Goal: Task Accomplishment & Management: Use online tool/utility

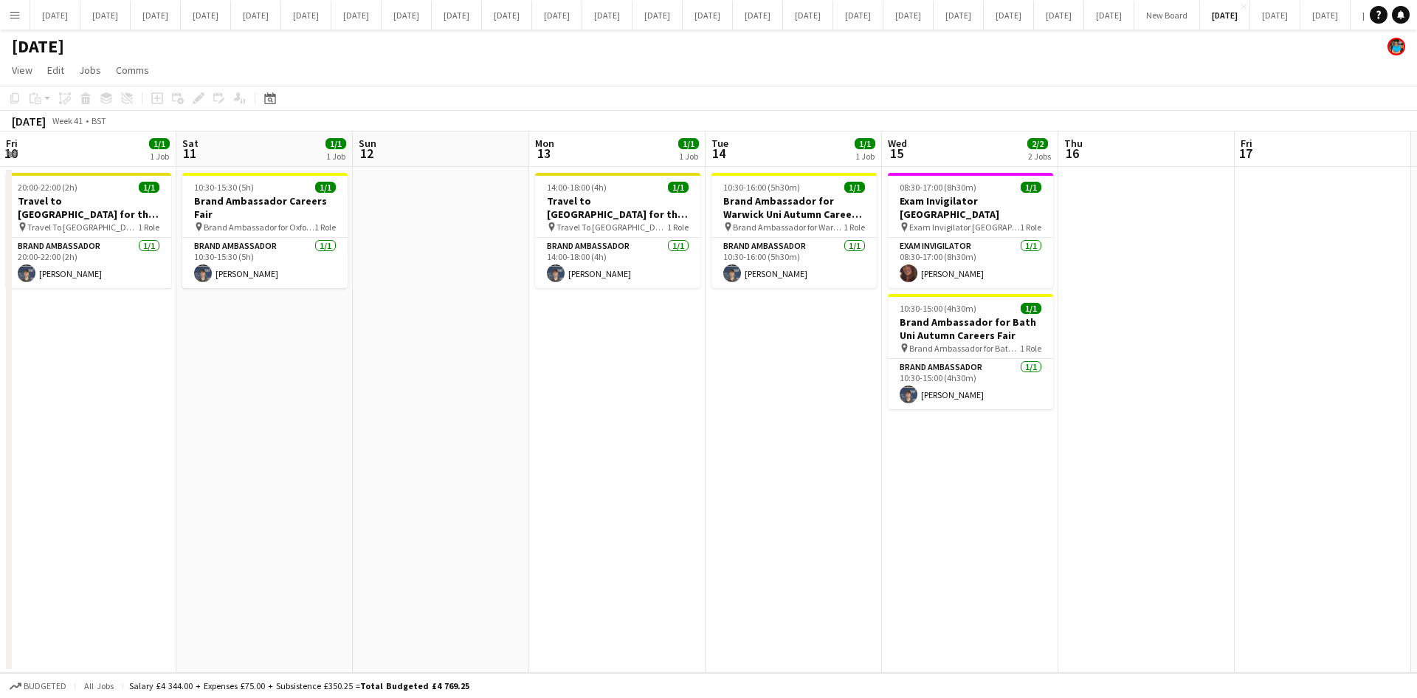
scroll to position [0, 508]
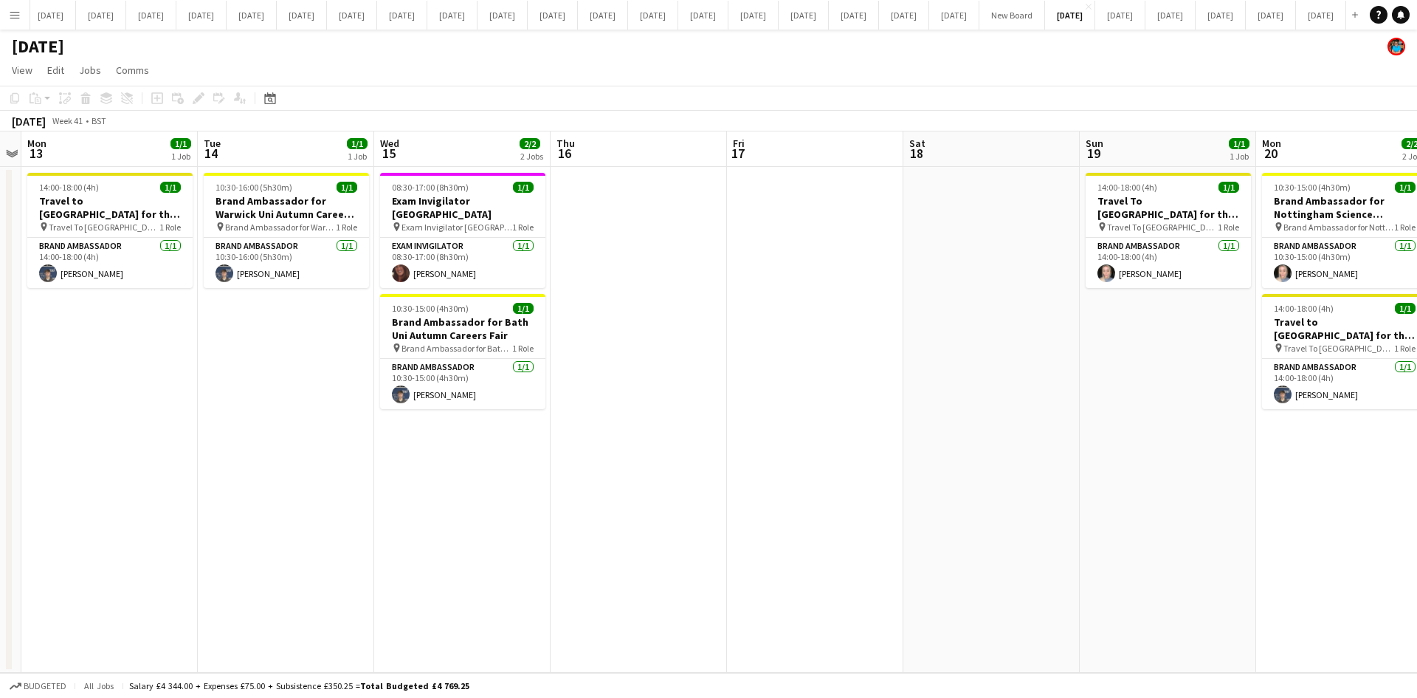
click at [1140, 470] on app-date-cell "14:00-18:00 (4h) 1/1 Travel To [GEOGRAPHIC_DATA] for the Engineering Science an…" at bounding box center [1168, 420] width 176 height 506
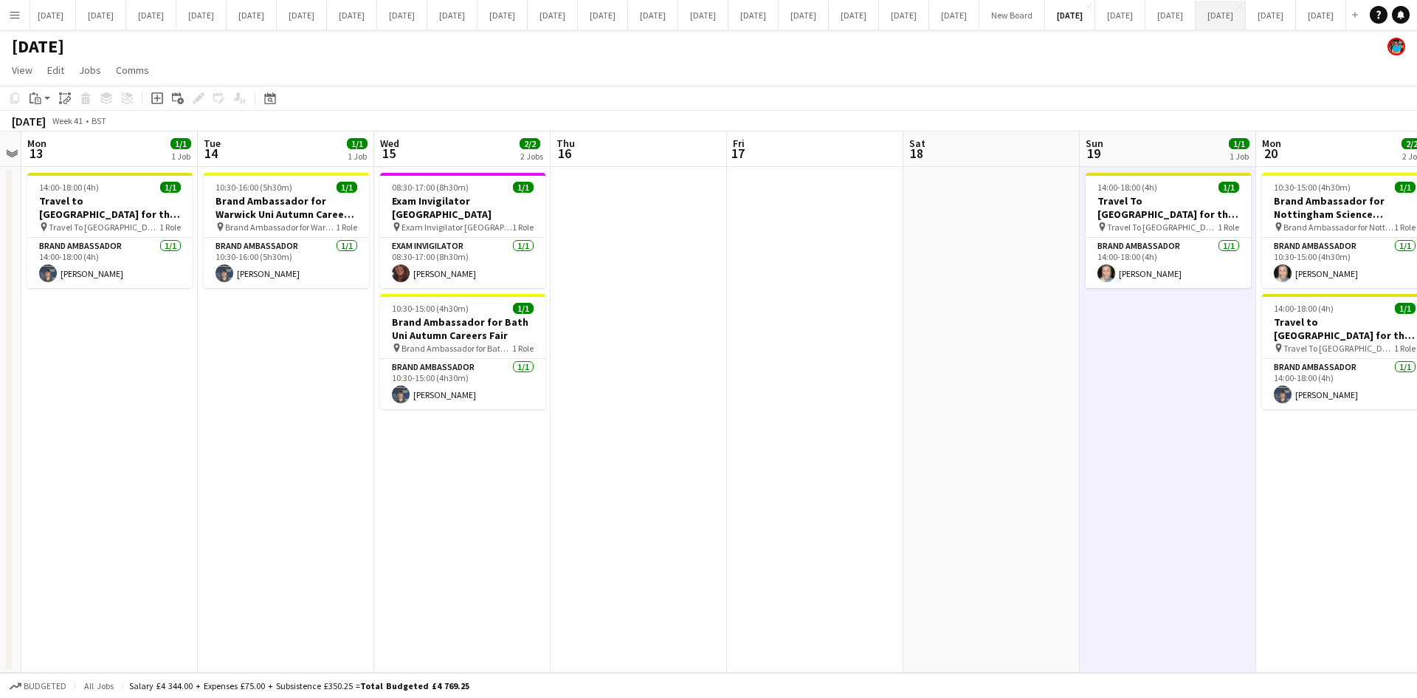
click at [1196, 8] on button "[DATE] Close" at bounding box center [1221, 15] width 50 height 29
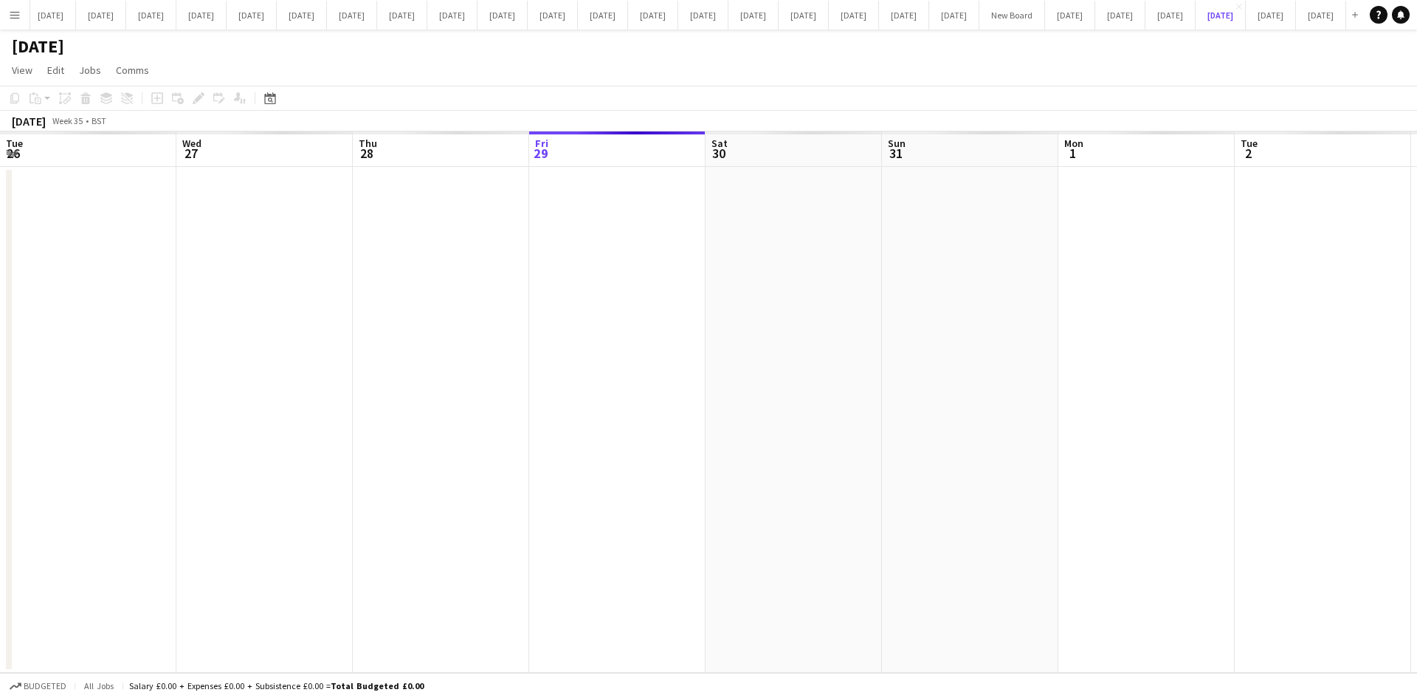
scroll to position [0, 353]
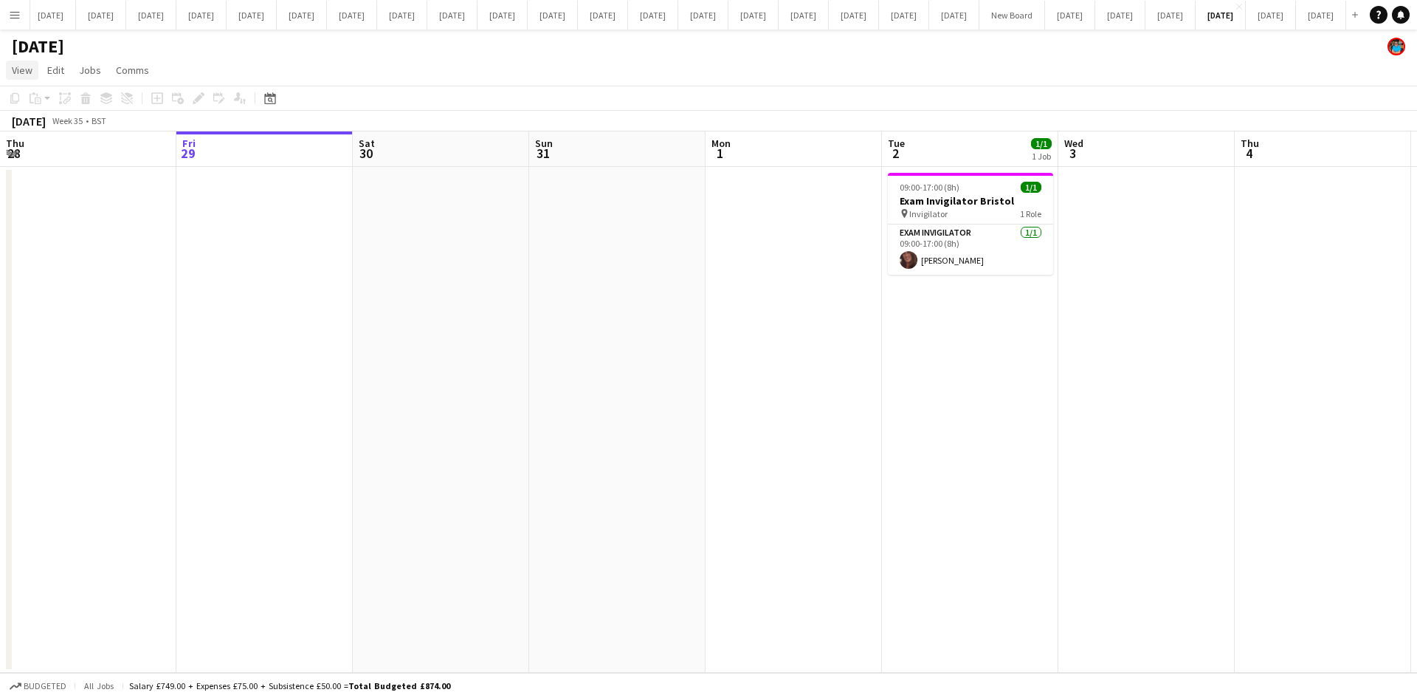
click at [27, 72] on span "View" at bounding box center [22, 69] width 21 height 13
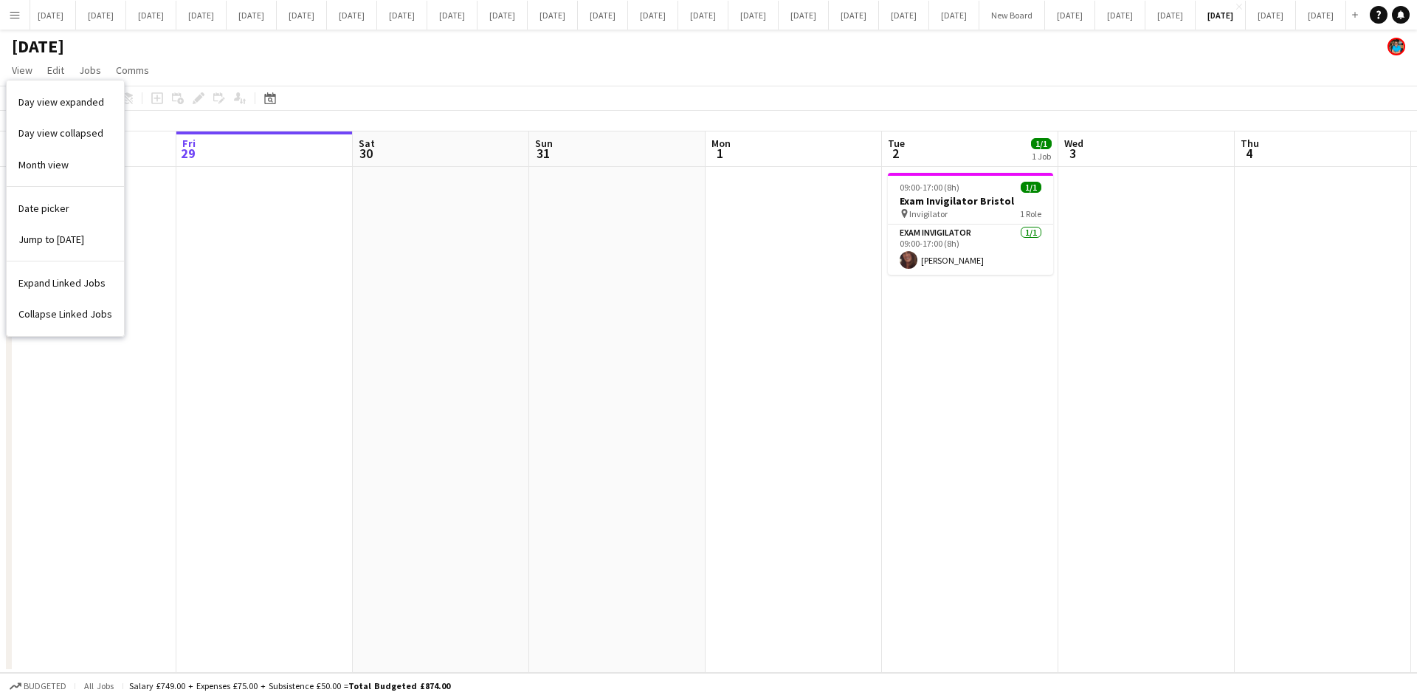
click at [30, 202] on span "Date picker" at bounding box center [43, 208] width 51 height 13
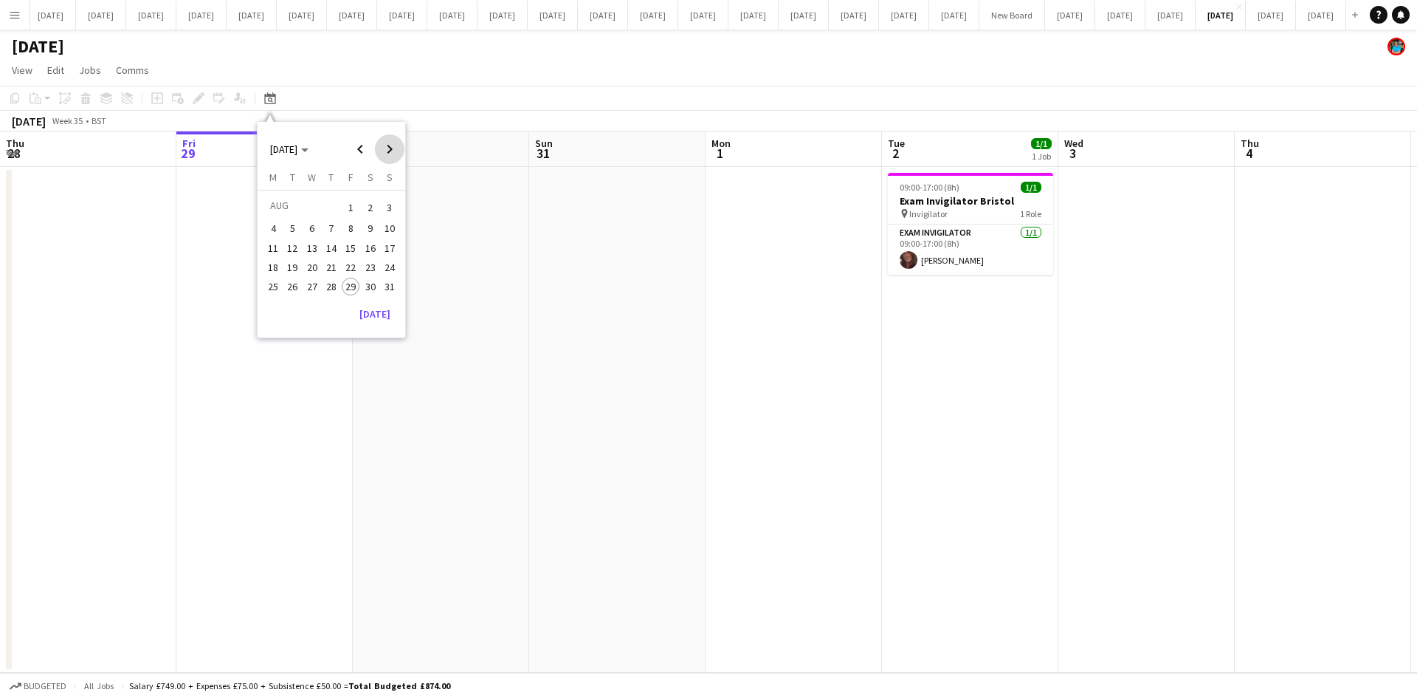
click at [391, 154] on span "Next month" at bounding box center [390, 149] width 30 height 30
click at [316, 261] on span "17" at bounding box center [312, 264] width 18 height 18
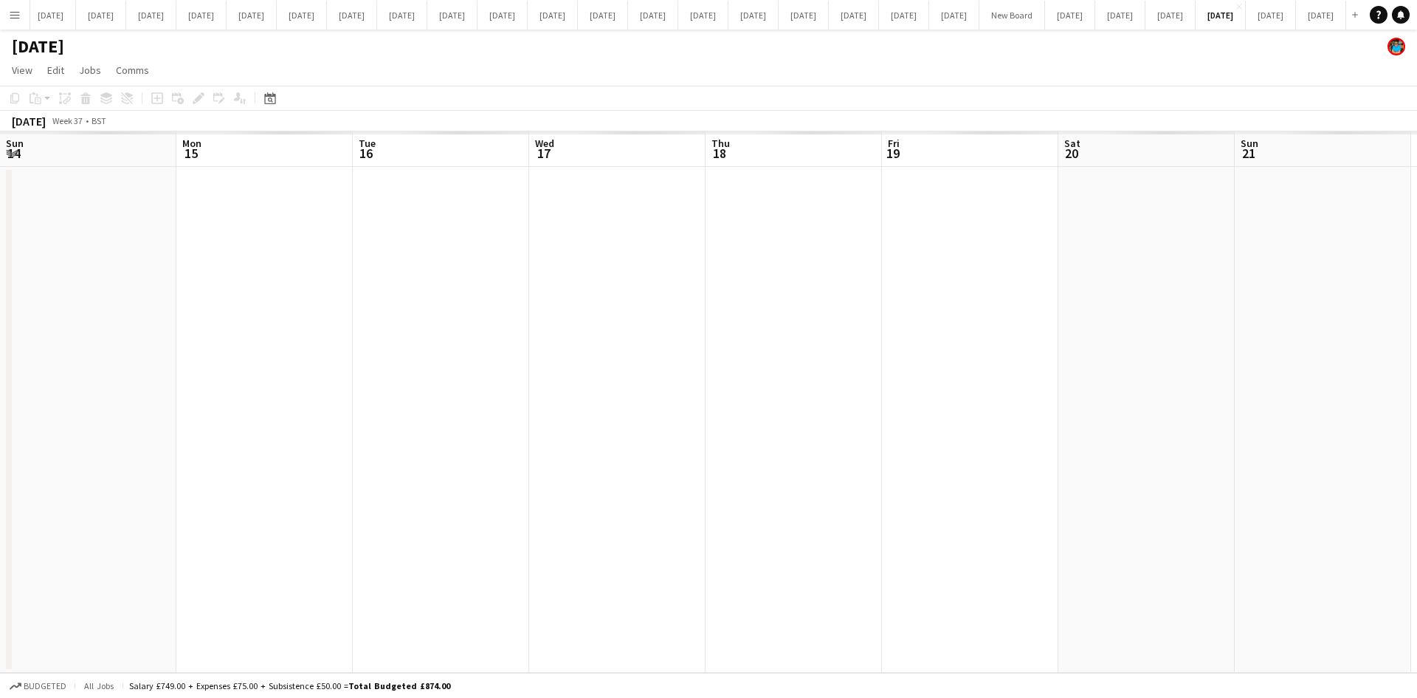
scroll to position [0, 508]
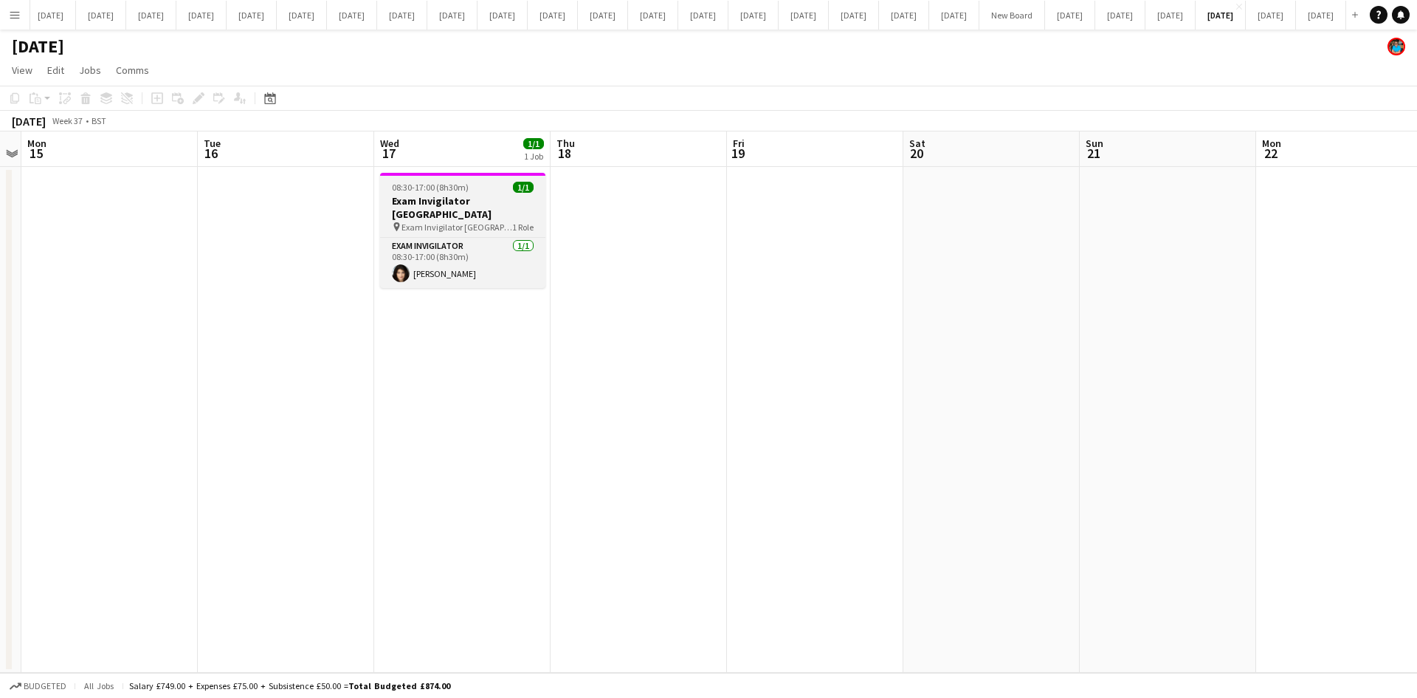
click at [423, 221] on span "Exam Invigilator [GEOGRAPHIC_DATA]" at bounding box center [457, 226] width 111 height 11
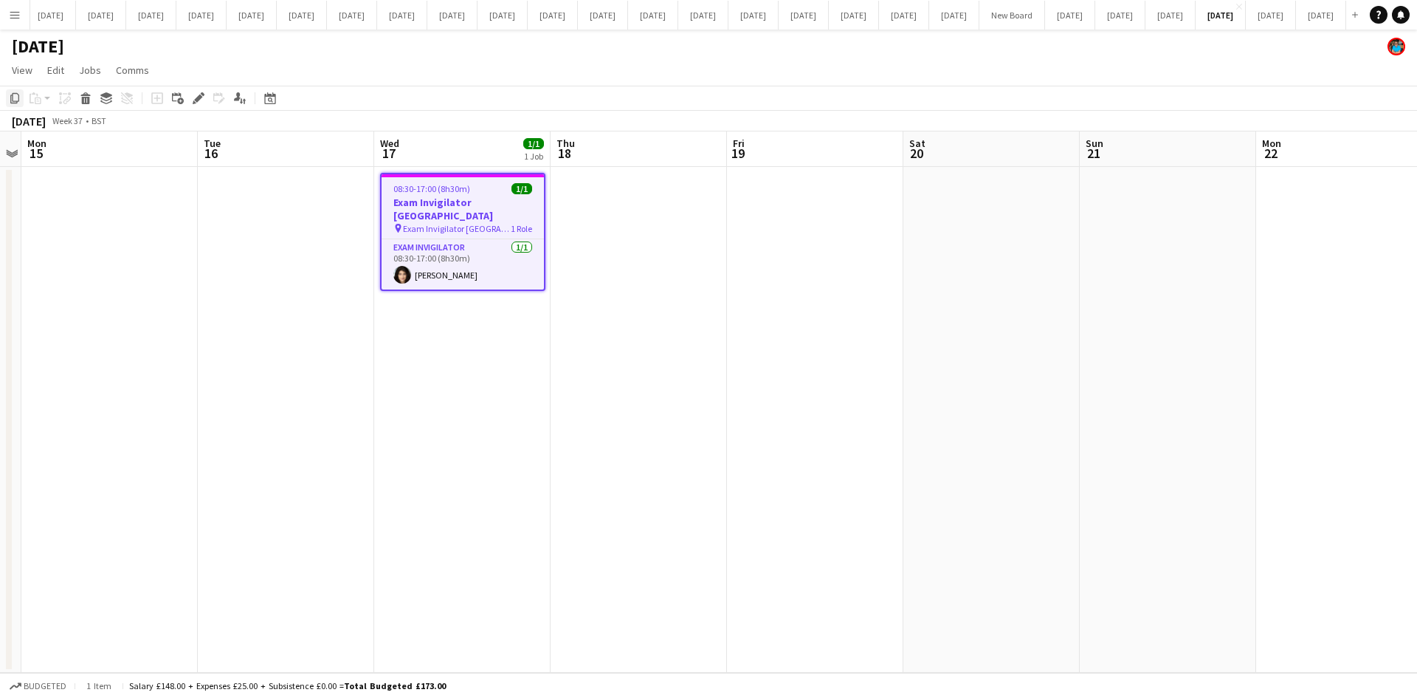
click at [16, 99] on icon "Copy" at bounding box center [15, 98] width 12 height 12
click at [14, 98] on icon "Copy" at bounding box center [15, 98] width 12 height 12
click at [449, 193] on span "08:30-17:00 (8h30m)" at bounding box center [431, 188] width 77 height 11
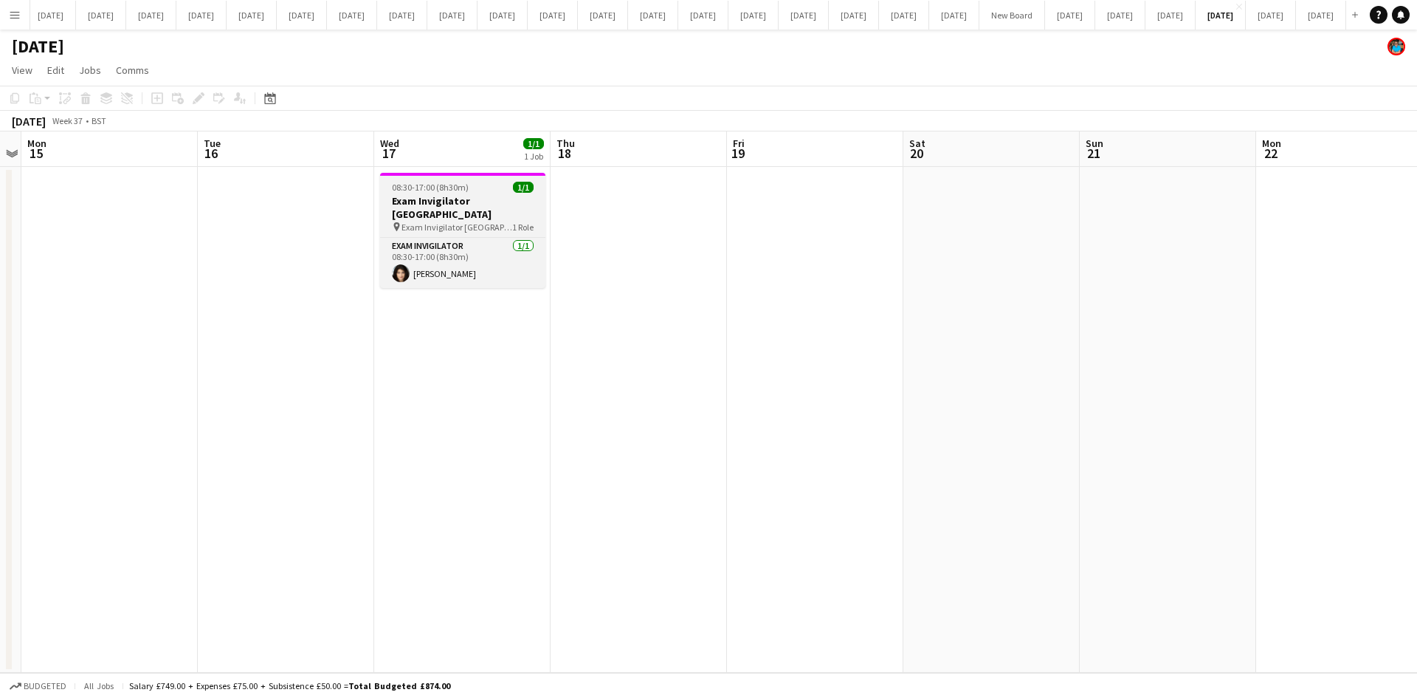
click at [447, 198] on h3 "Exam Invigilator [GEOGRAPHIC_DATA]" at bounding box center [462, 207] width 165 height 27
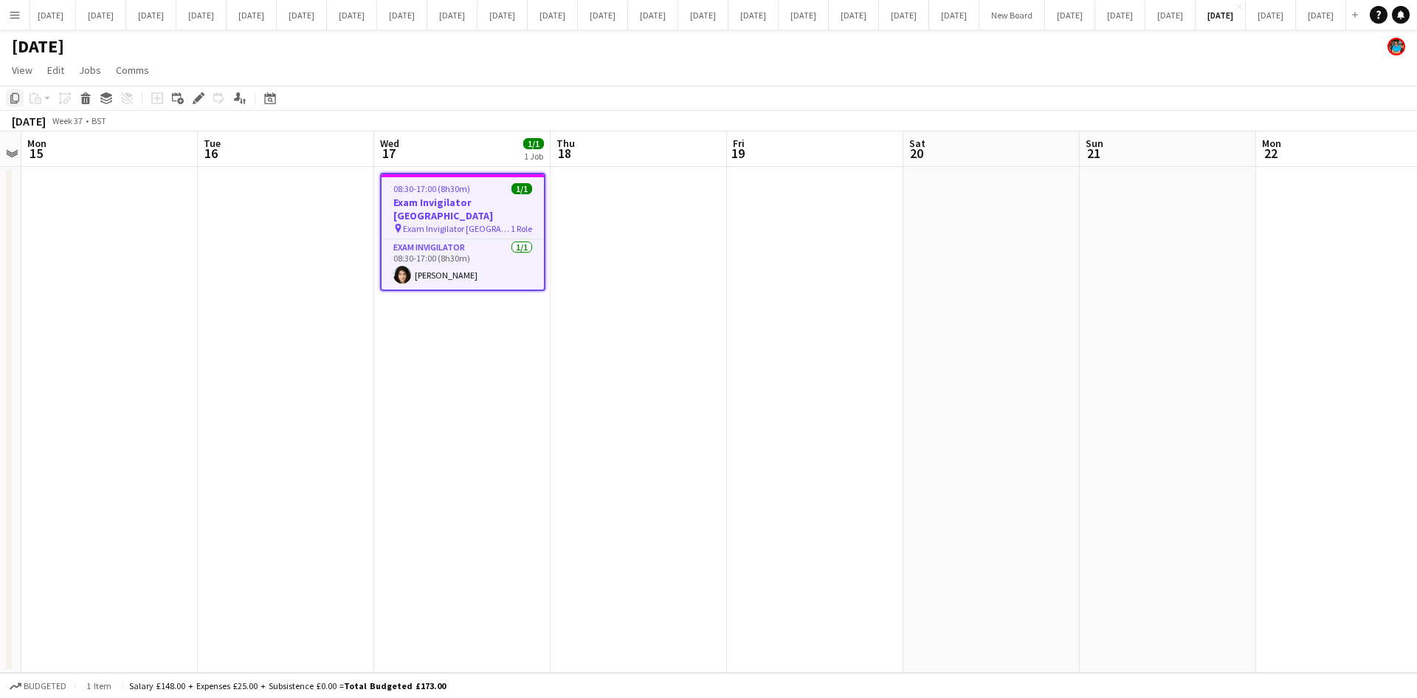
click at [15, 102] on icon at bounding box center [14, 98] width 9 height 10
click at [1045, 18] on button "[DATE] Close" at bounding box center [1070, 15] width 50 height 29
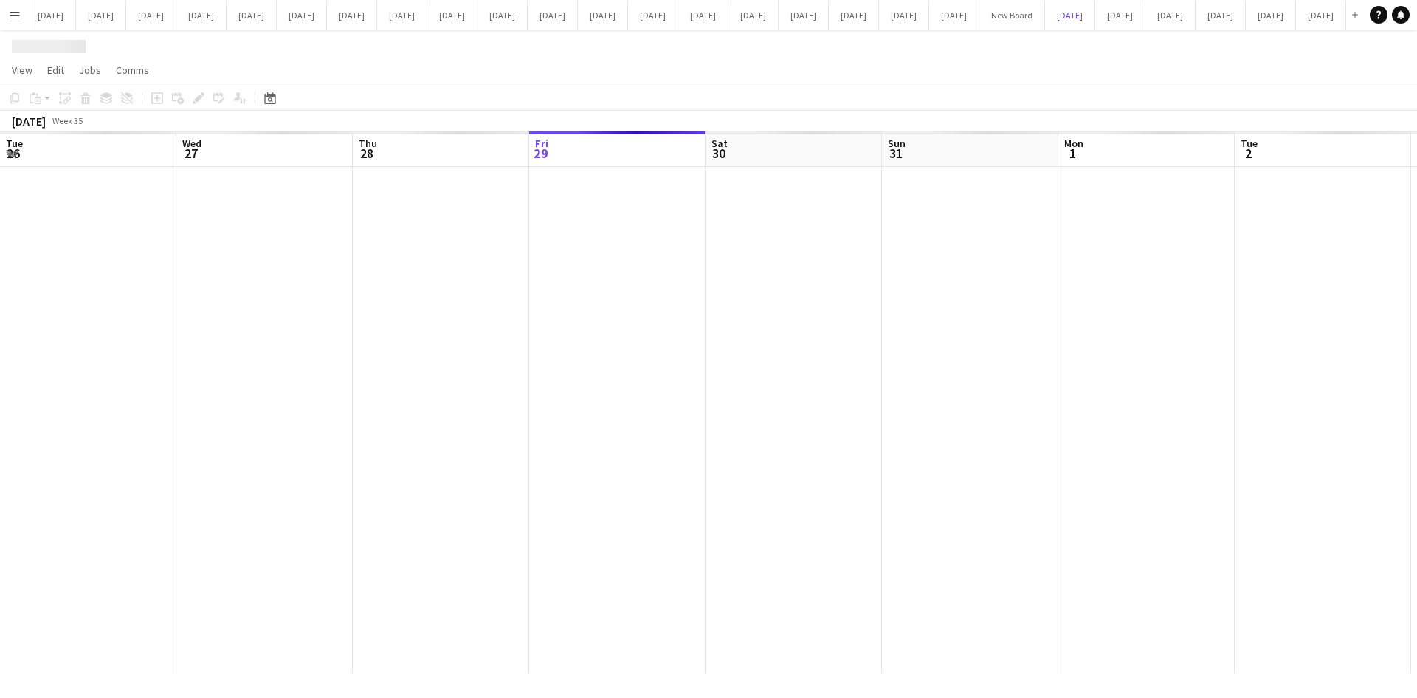
scroll to position [0, 353]
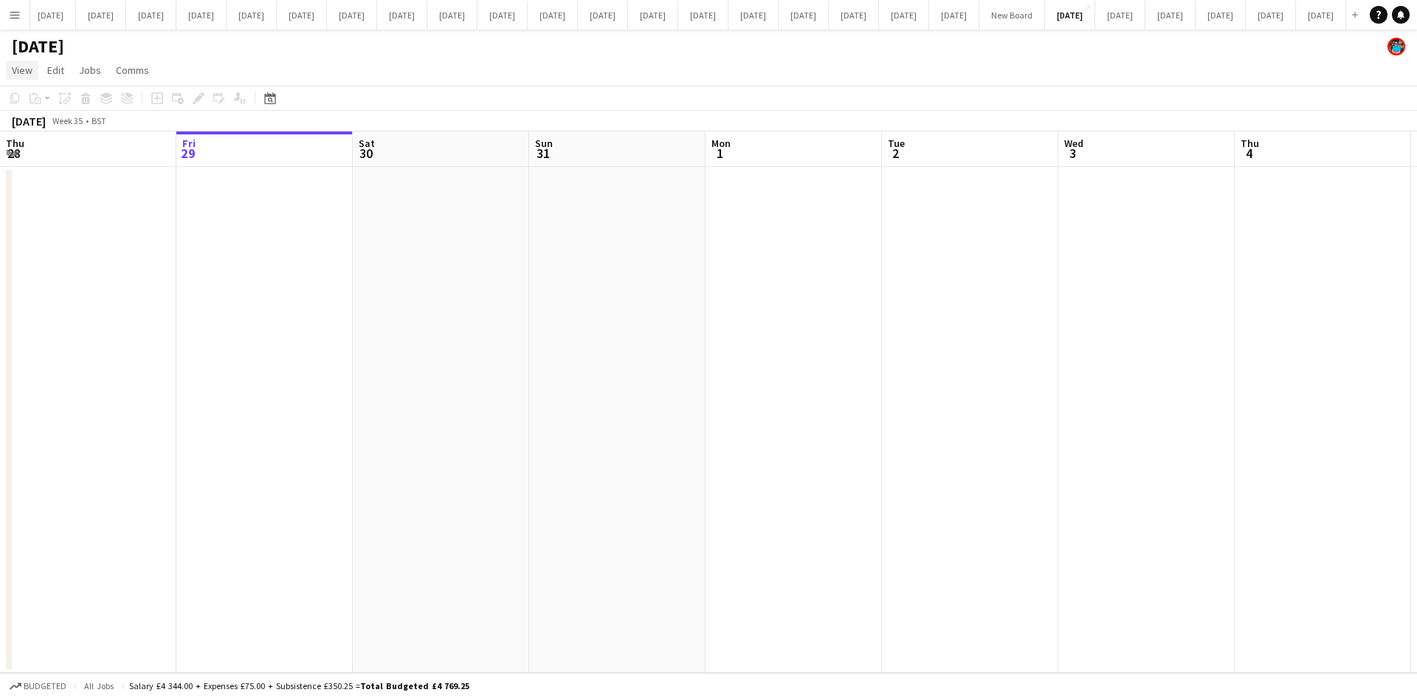
click at [19, 74] on span "View" at bounding box center [22, 69] width 21 height 13
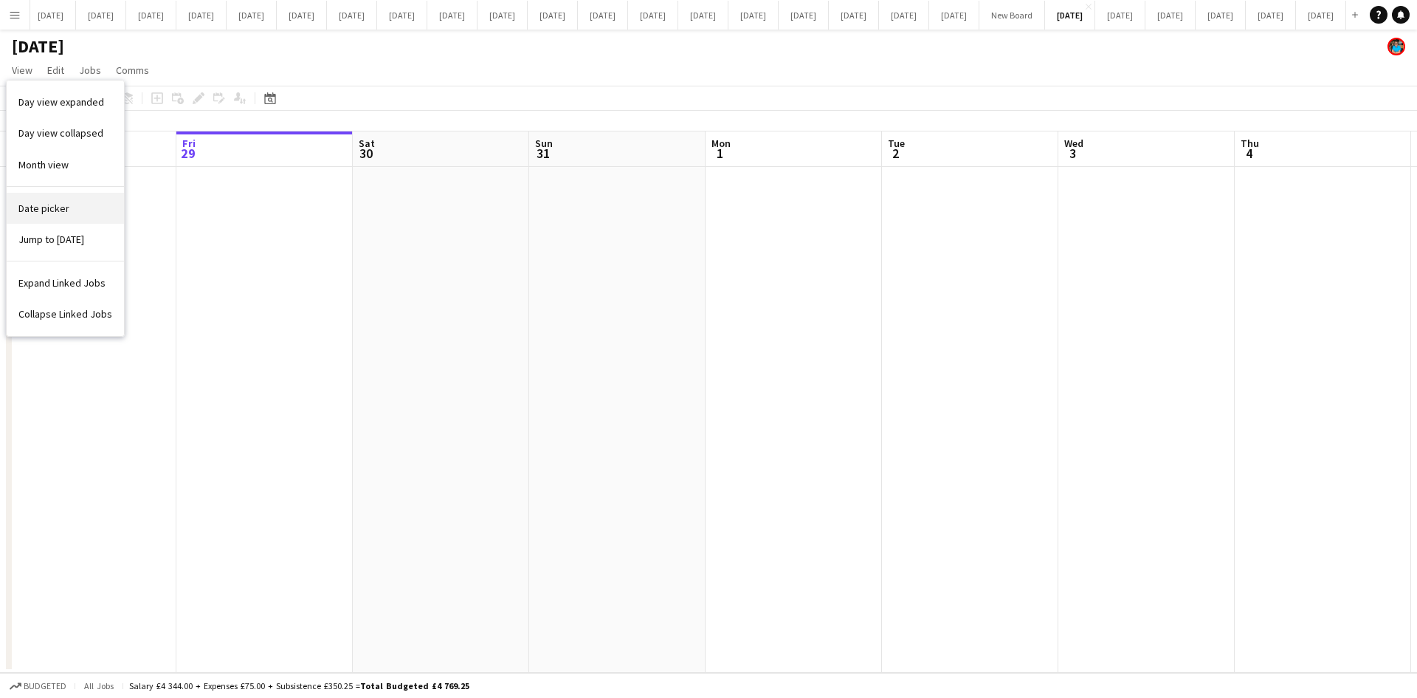
click at [34, 217] on link "Date picker" at bounding box center [65, 208] width 117 height 31
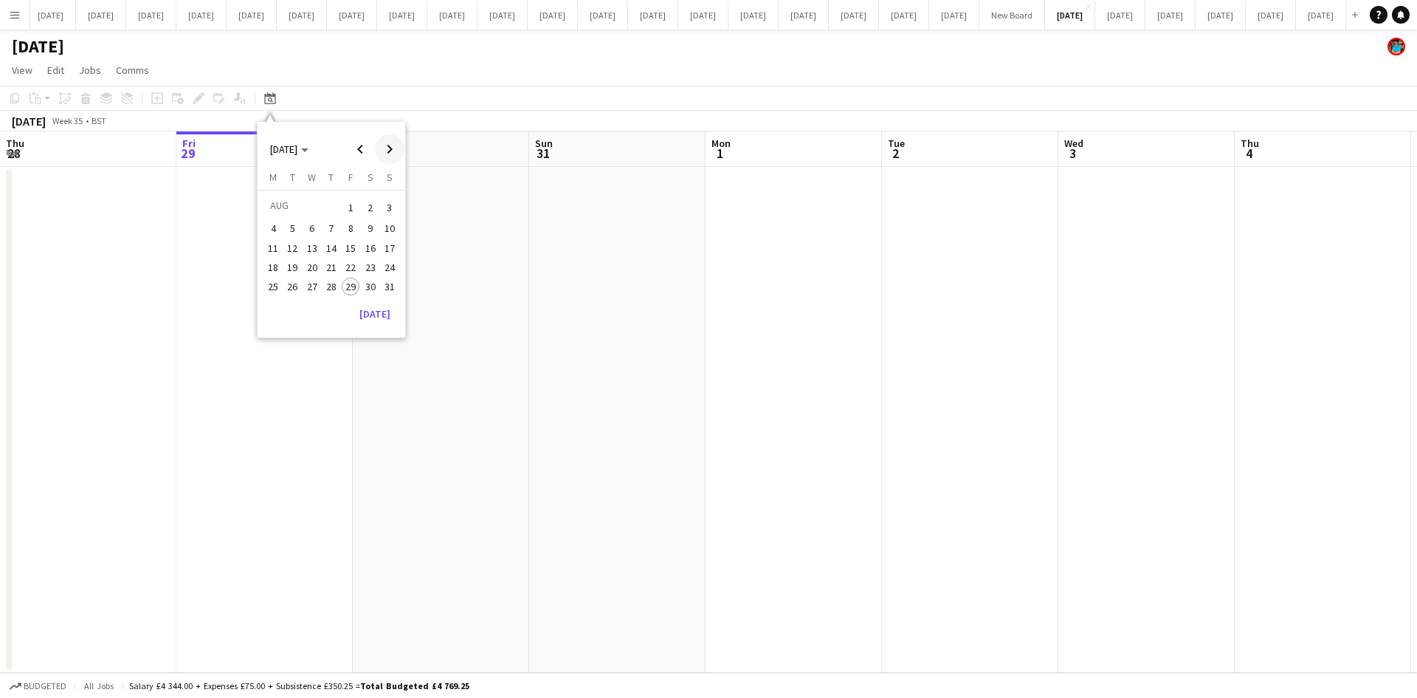
click at [391, 149] on span "Next month" at bounding box center [390, 149] width 30 height 30
click at [314, 302] on span "29" at bounding box center [312, 303] width 18 height 18
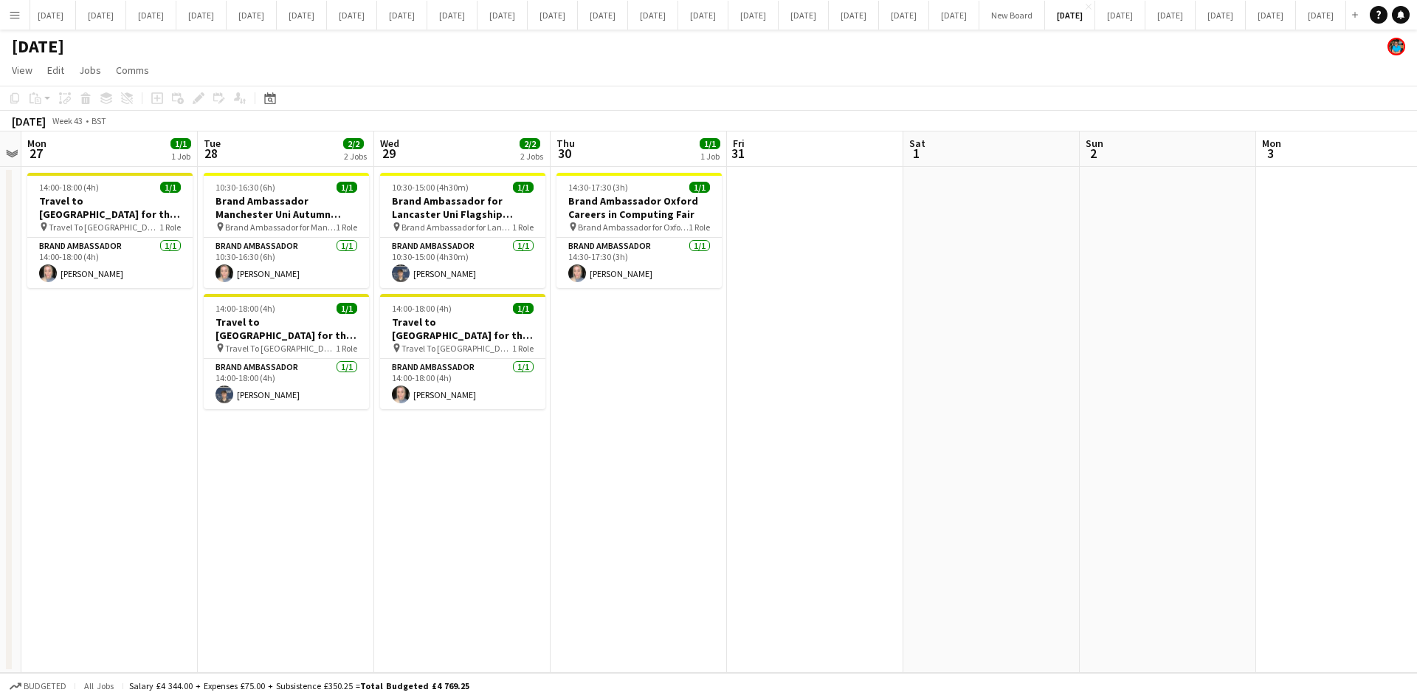
click at [430, 468] on app-date-cell "10:30-15:00 (4h30m) 1/1 Brand Ambassador for Lancaster Uni Flagship Autumn Care…" at bounding box center [462, 420] width 176 height 506
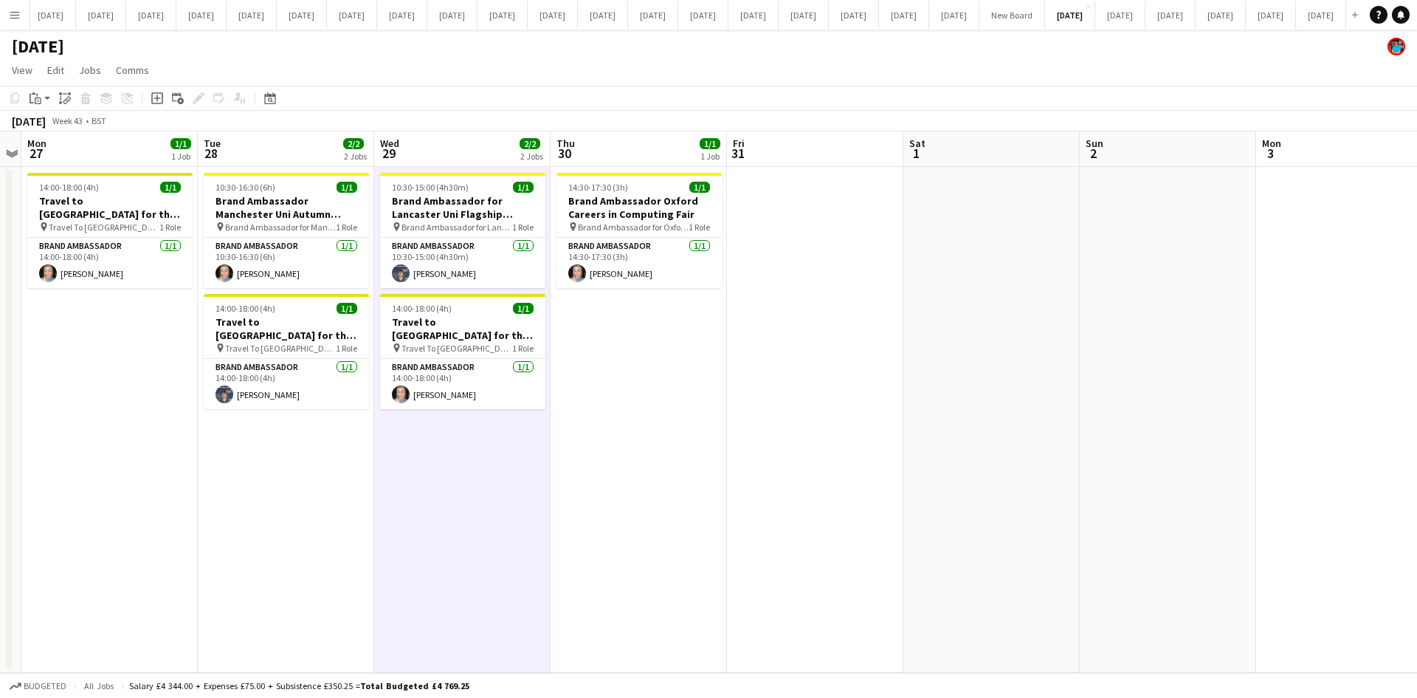
click at [428, 468] on app-date-cell "10:30-15:00 (4h30m) 1/1 Brand Ambassador for Lancaster Uni Flagship Autumn Care…" at bounding box center [462, 420] width 176 height 506
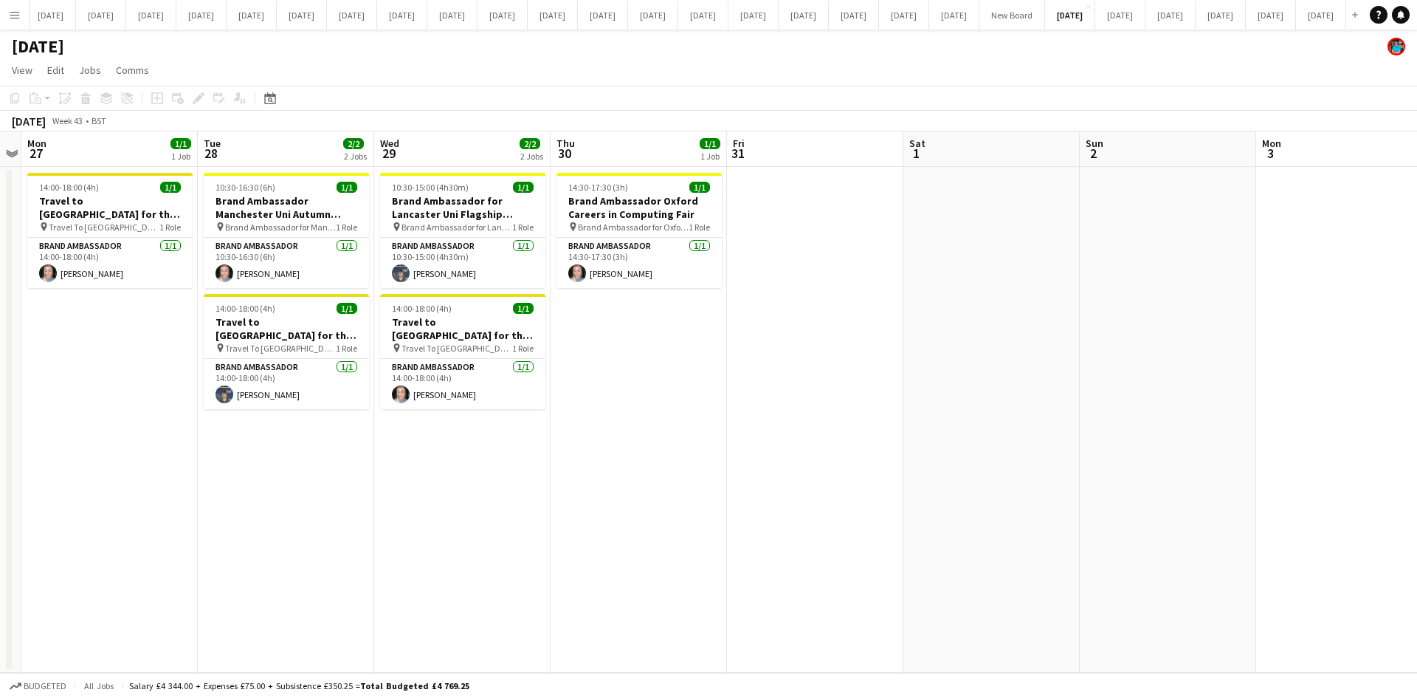
click at [534, 528] on app-date-cell "10:30-15:00 (4h30m) 1/1 Brand Ambassador for Lancaster Uni Flagship Autumn Care…" at bounding box center [462, 420] width 176 height 506
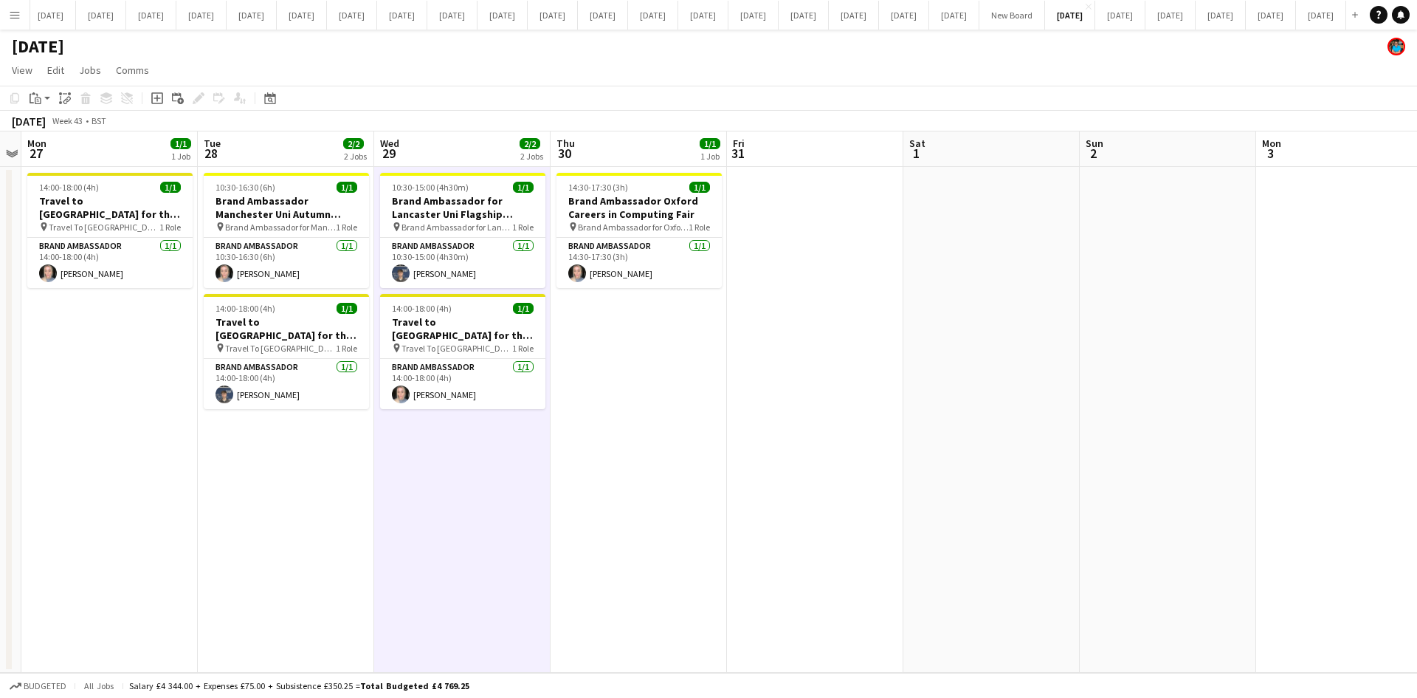
scroll to position [0, 509]
click at [31, 99] on icon "Paste" at bounding box center [36, 98] width 12 height 12
click at [51, 149] on link "Paste with crew Ctrl+Shift+V" at bounding box center [108, 151] width 139 height 13
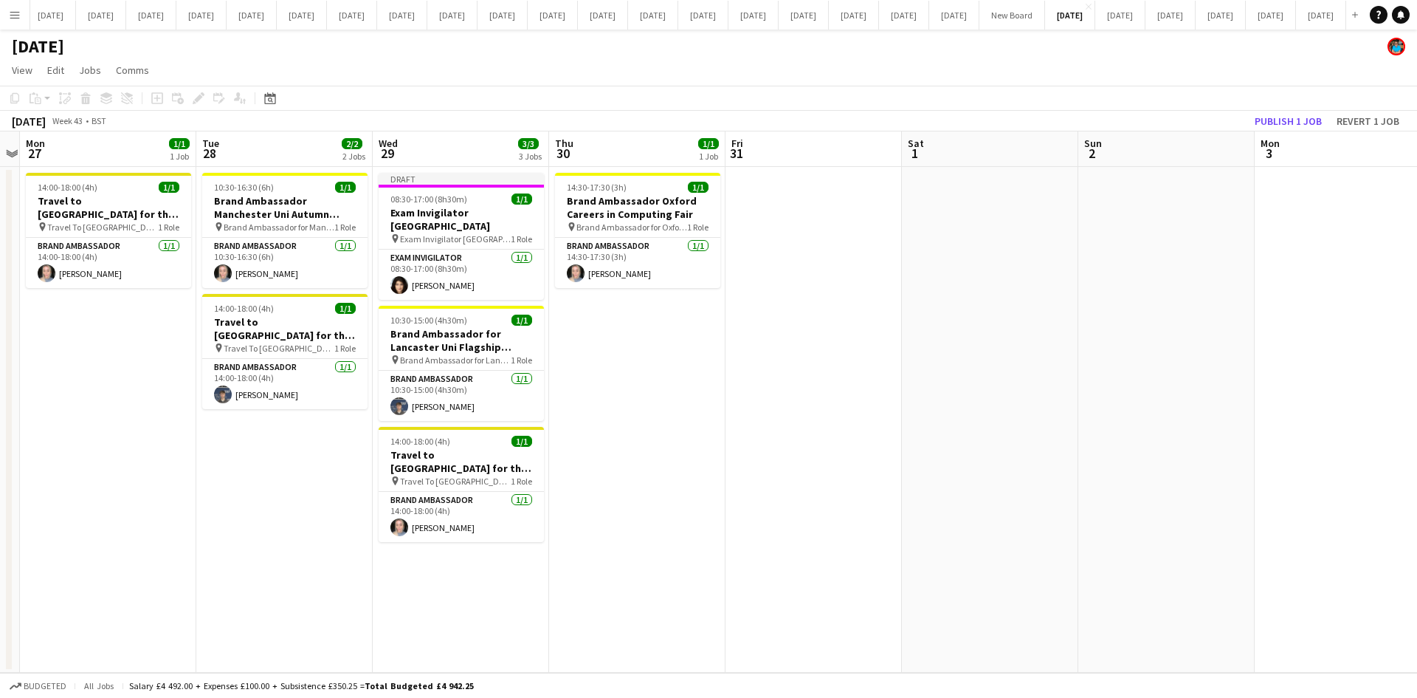
click at [605, 389] on app-date-cell "14:30-17:30 (3h) 1/1 Brand Ambassador Oxford Careers in Computing Fair pin Bran…" at bounding box center [637, 420] width 176 height 506
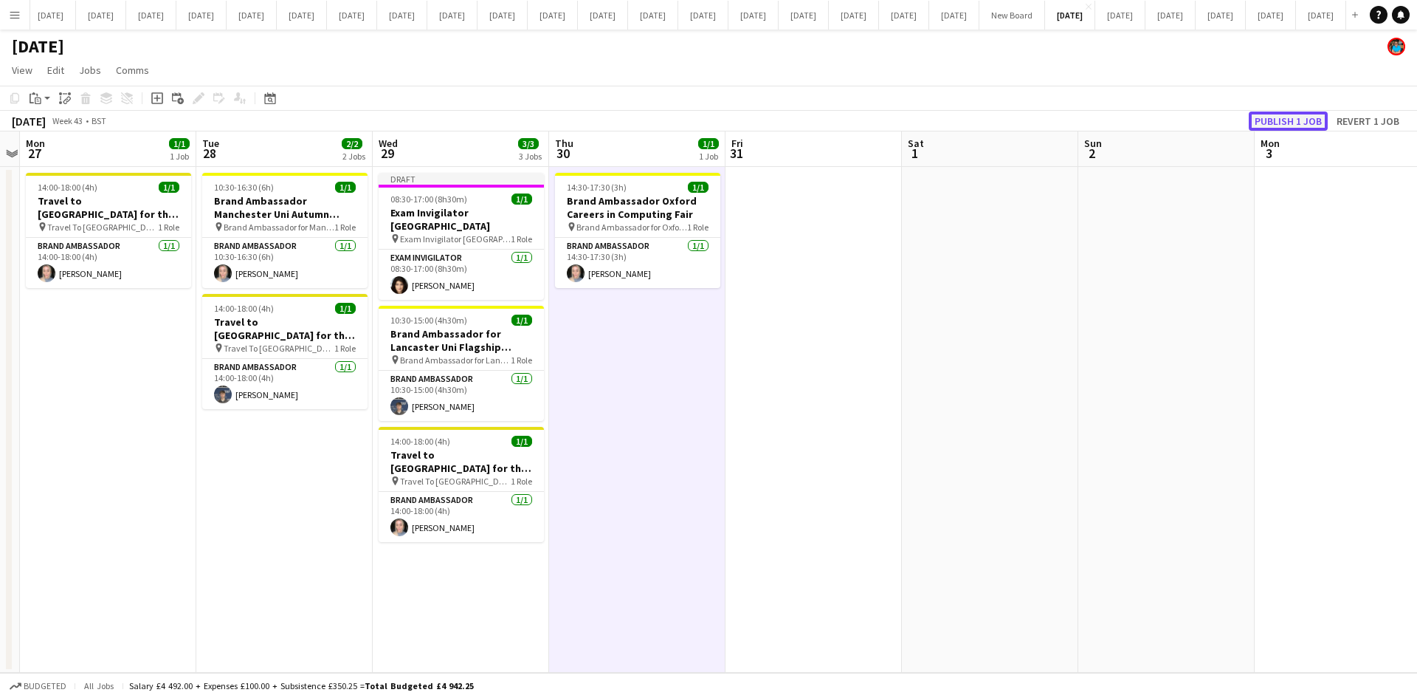
click at [1298, 120] on button "Publish 1 job" at bounding box center [1288, 120] width 79 height 19
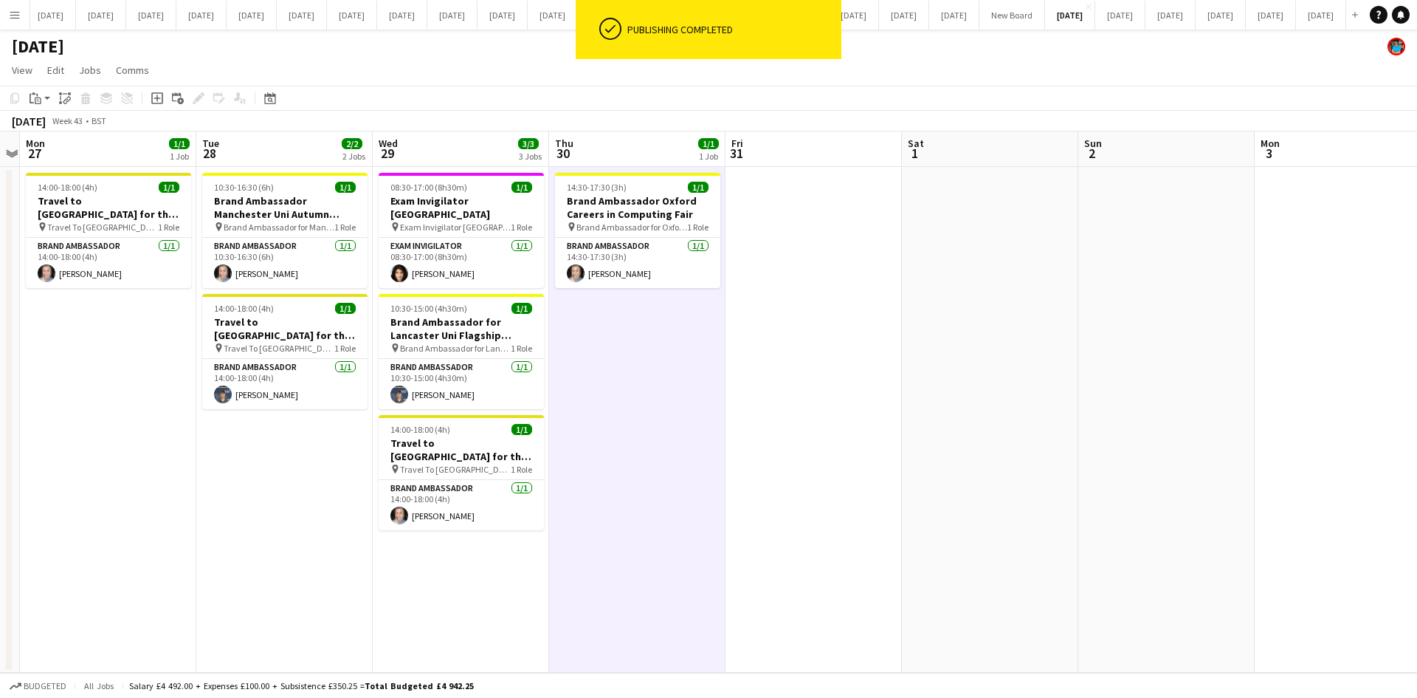
click at [885, 424] on app-date-cell at bounding box center [814, 420] width 176 height 506
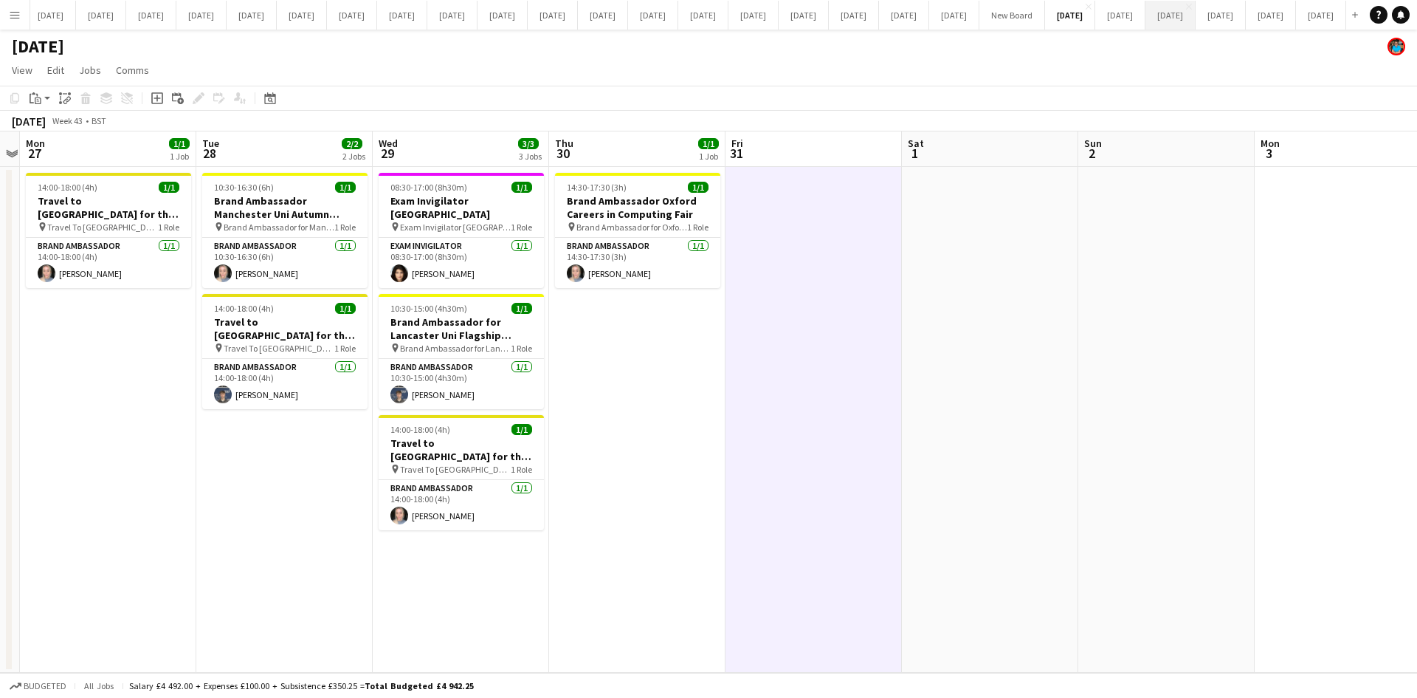
click at [1146, 18] on button "[DATE] Close" at bounding box center [1171, 15] width 50 height 29
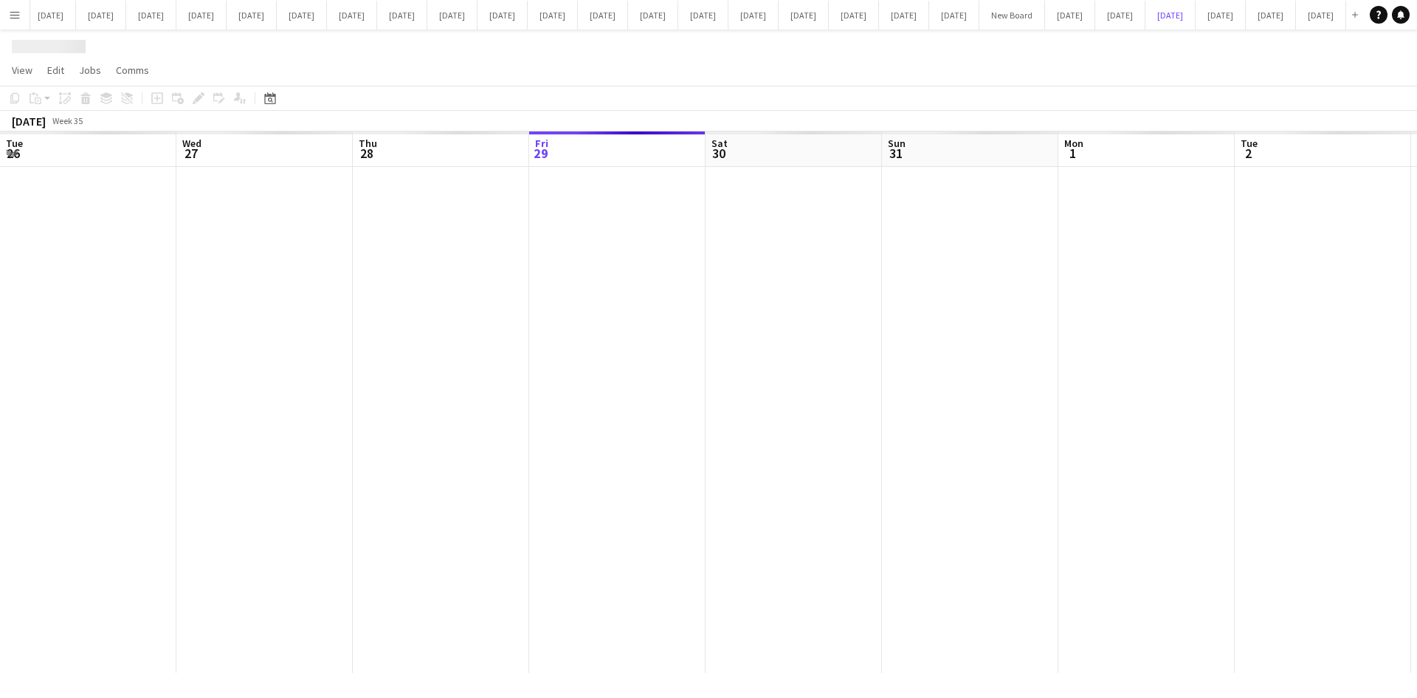
scroll to position [0, 353]
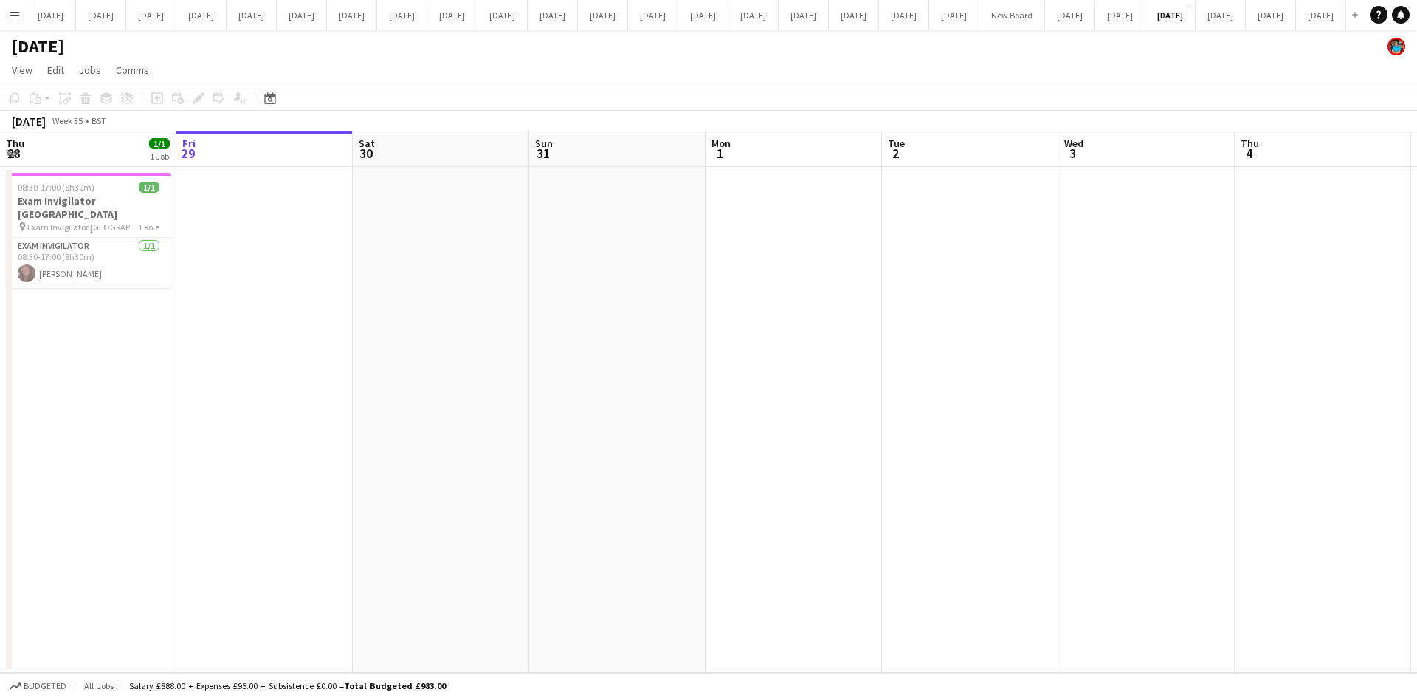
click at [343, 441] on app-date-cell at bounding box center [264, 420] width 176 height 506
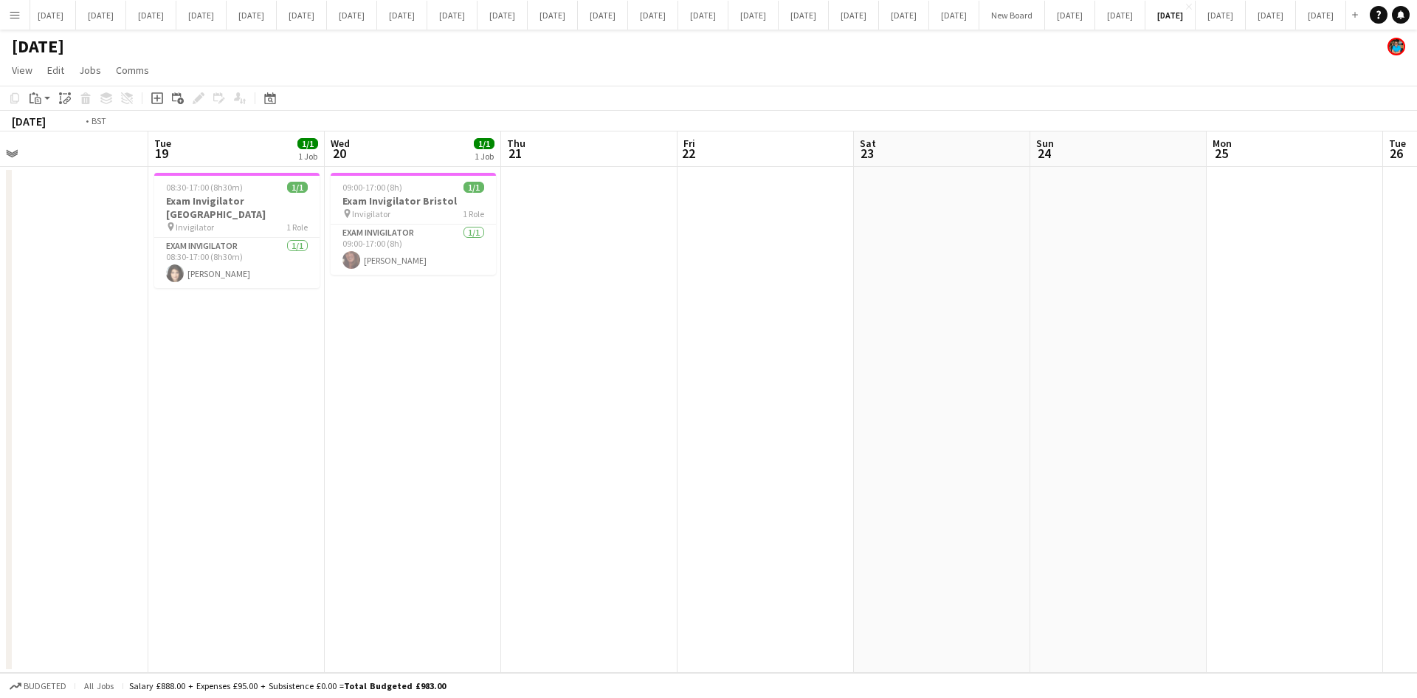
scroll to position [0, 345]
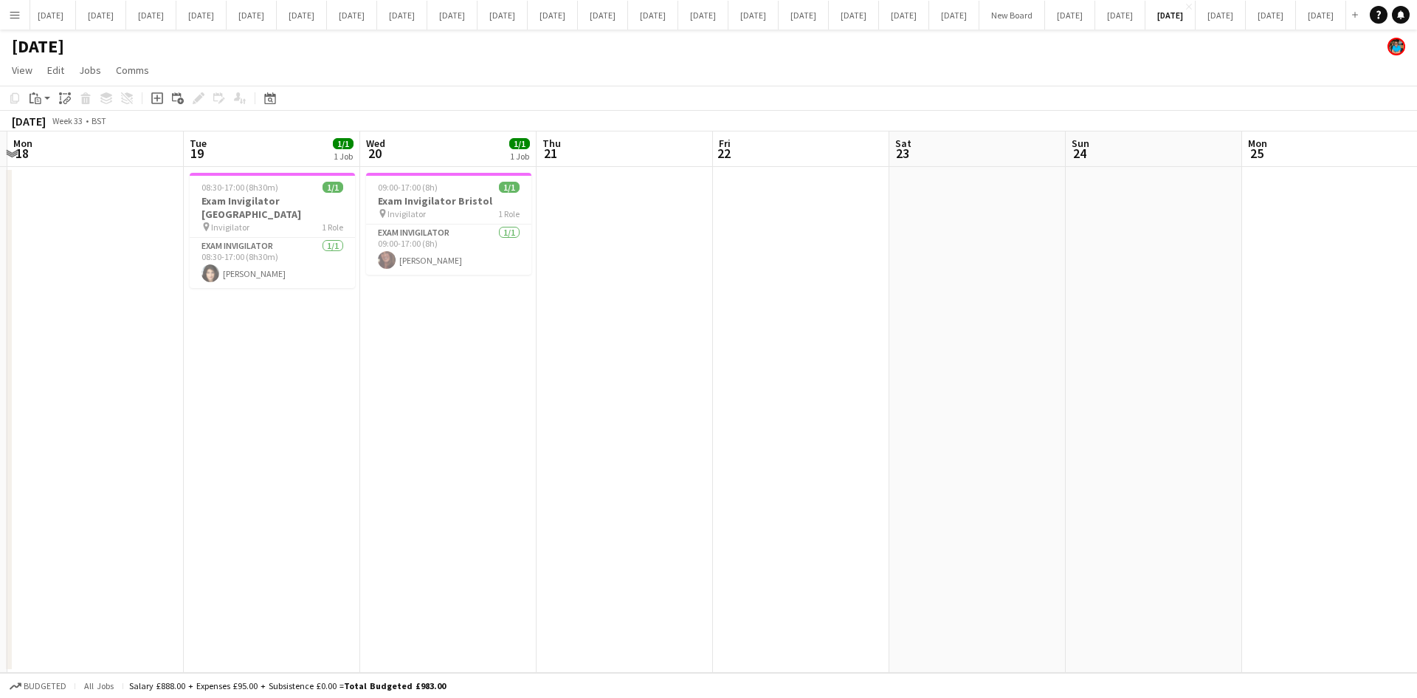
click at [686, 502] on app-date-cell at bounding box center [625, 420] width 176 height 506
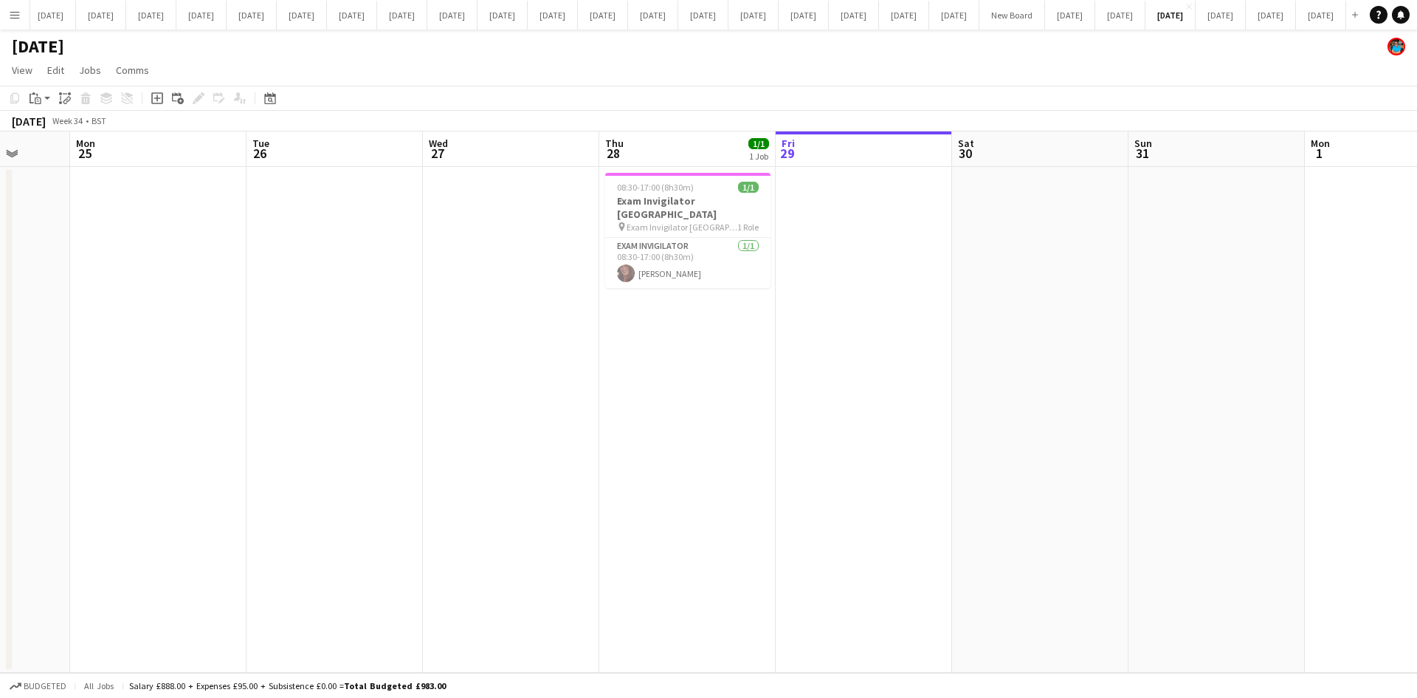
scroll to position [0, 498]
